Goal: Task Accomplishment & Management: Complete application form

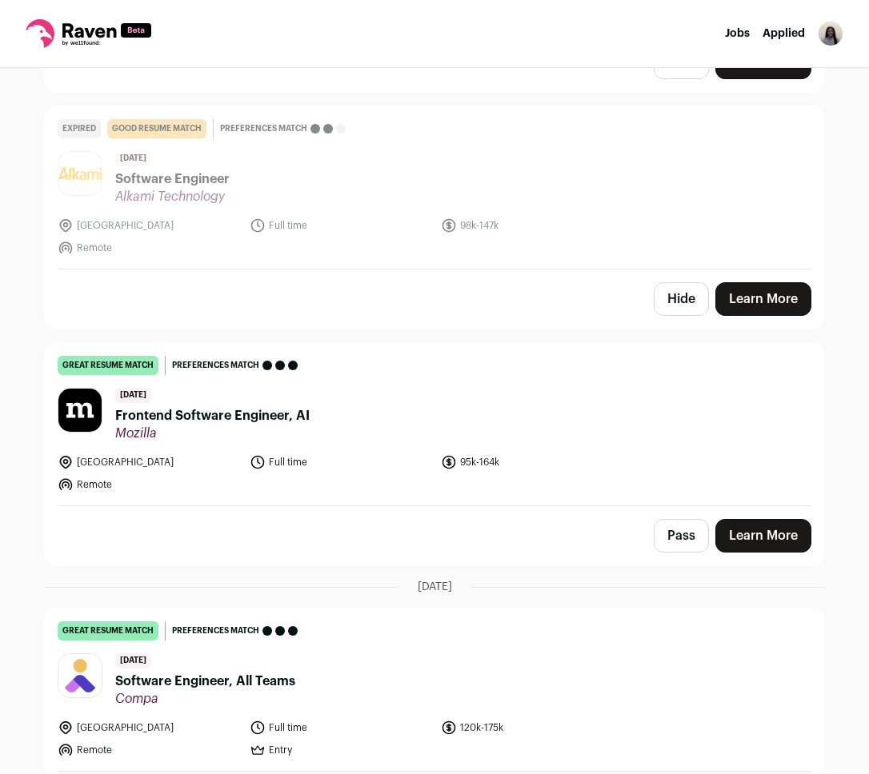
scroll to position [2891, 0]
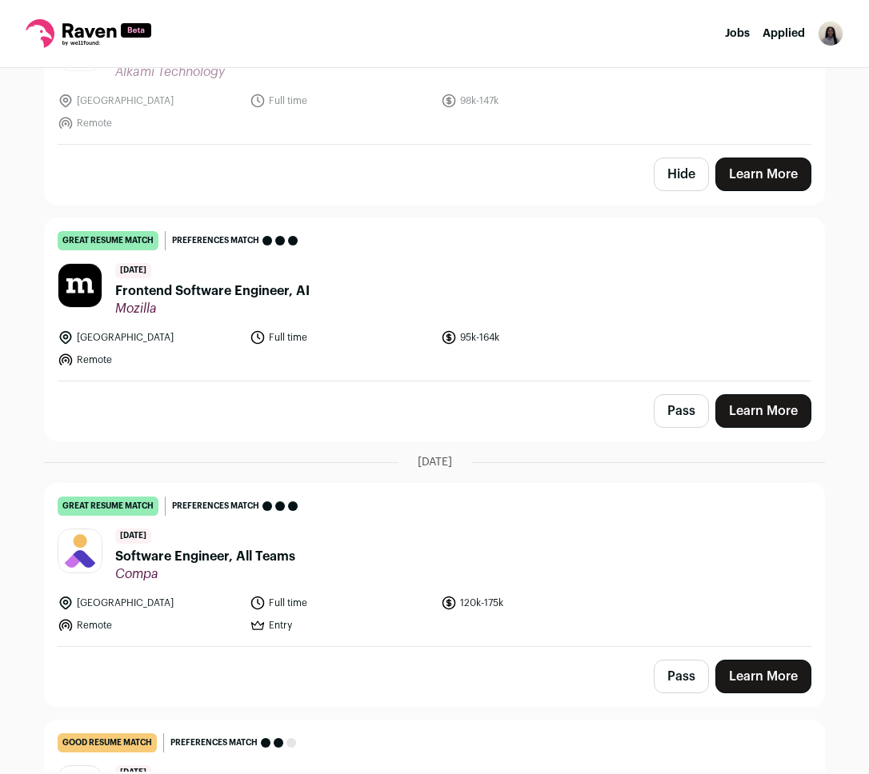
click at [687, 406] on button "Pass" at bounding box center [681, 411] width 55 height 34
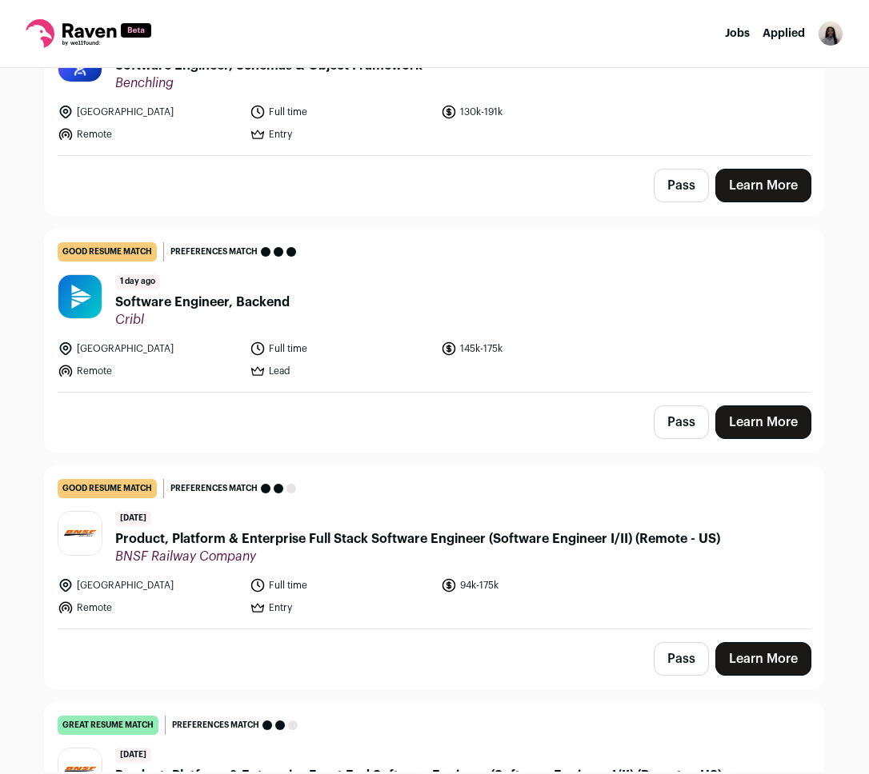
scroll to position [0, 0]
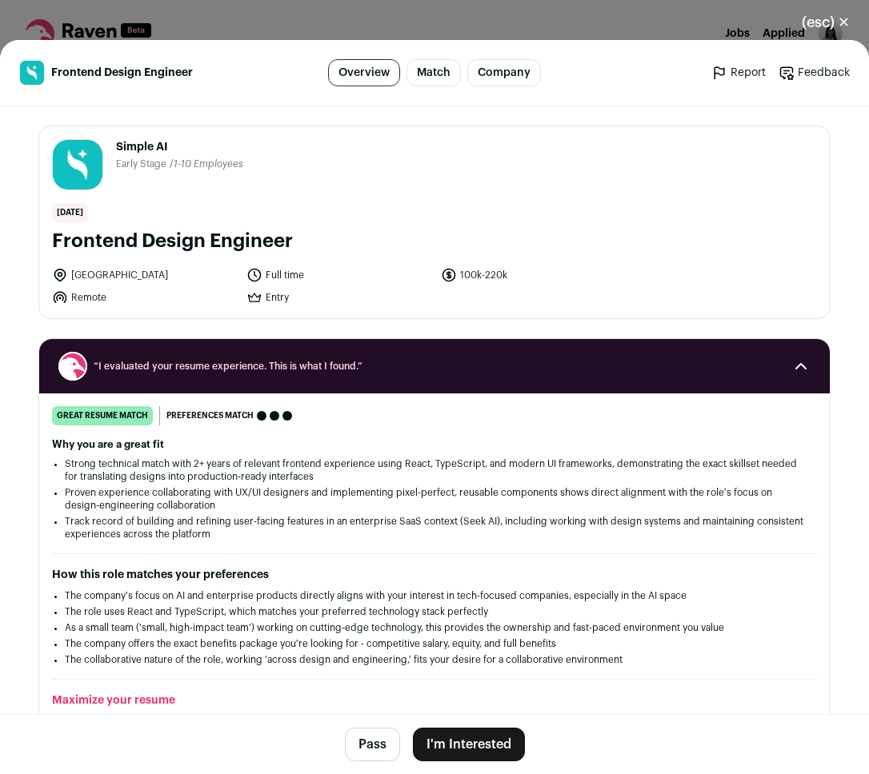
click at [468, 748] on button "I'm Interested" at bounding box center [469, 745] width 112 height 34
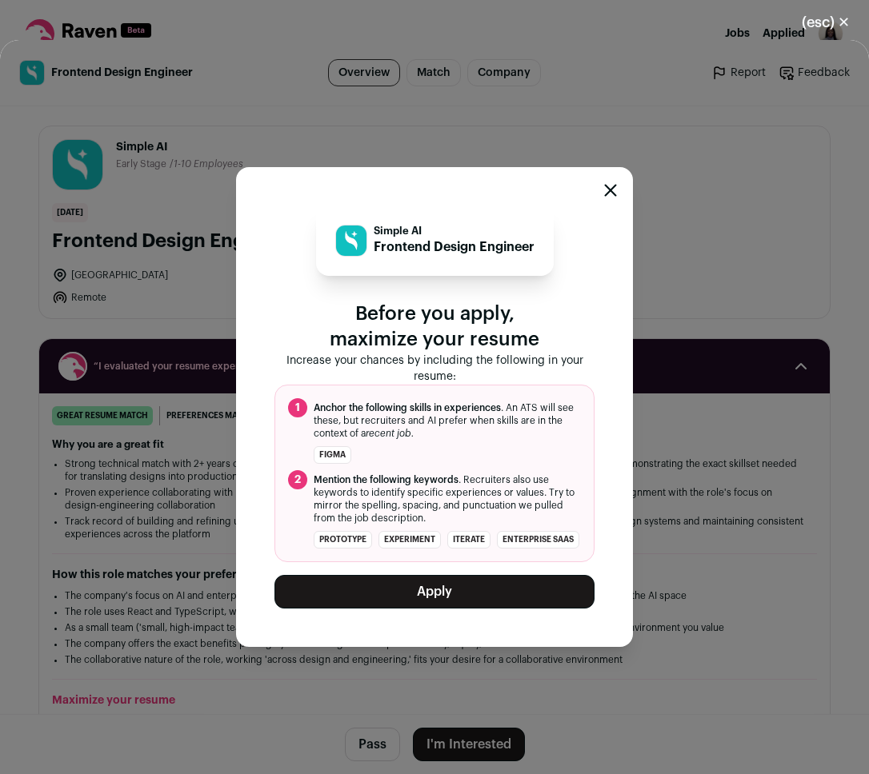
click at [490, 610] on div "Simple AI Frontend Design Engineer Before you apply, maximize your resume Incre…" at bounding box center [434, 407] width 397 height 480
click at [498, 586] on button "Apply" at bounding box center [434, 592] width 320 height 34
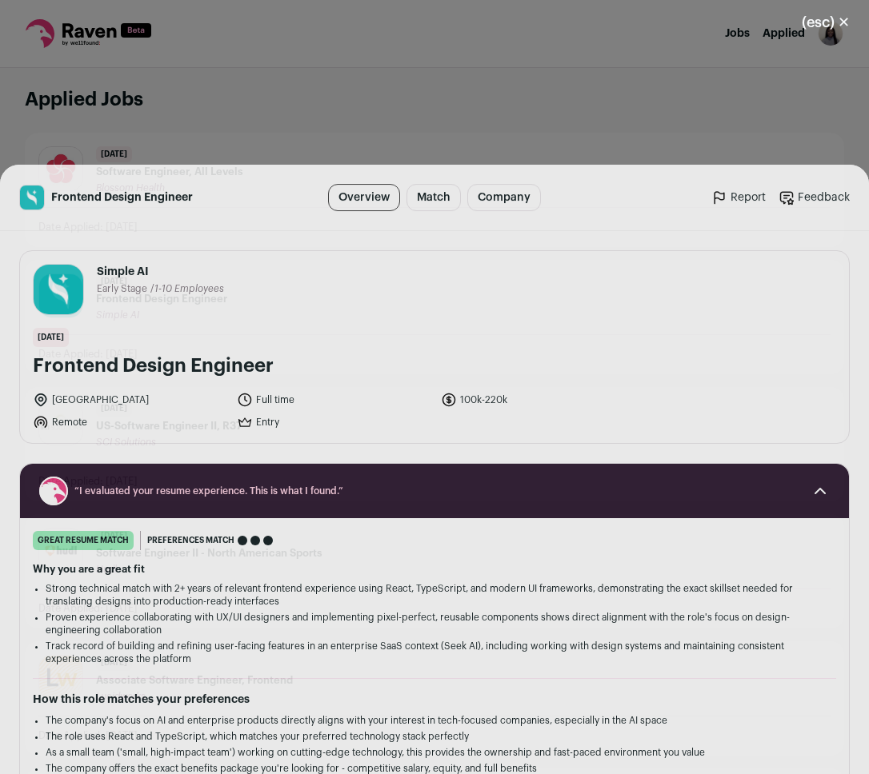
click at [428, 744] on link "Original Job Posting" at bounding box center [409, 746] width 137 height 32
